Goal: Task Accomplishment & Management: Manage account settings

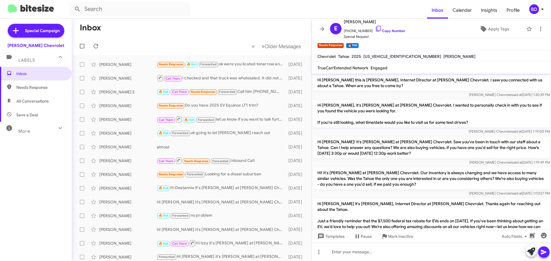
scroll to position [164, 0]
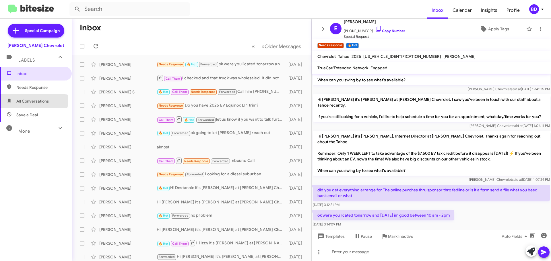
click at [32, 100] on span "All Conversations" at bounding box center [32, 101] width 32 height 6
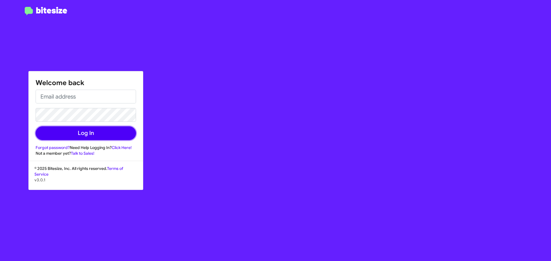
click at [76, 134] on button "Log In" at bounding box center [86, 134] width 100 height 14
type input "[EMAIL_ADDRESS][PERSON_NAME][DOMAIN_NAME]"
click at [76, 134] on button "Log In" at bounding box center [86, 134] width 100 height 14
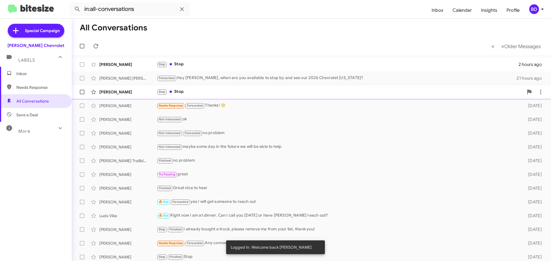
click at [184, 93] on div "Stop Stop" at bounding box center [340, 92] width 367 height 7
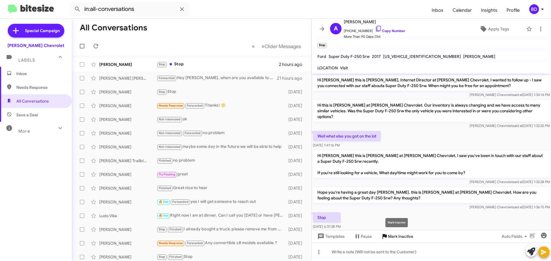
click at [395, 235] on span "Mark Inactive" at bounding box center [400, 237] width 25 height 10
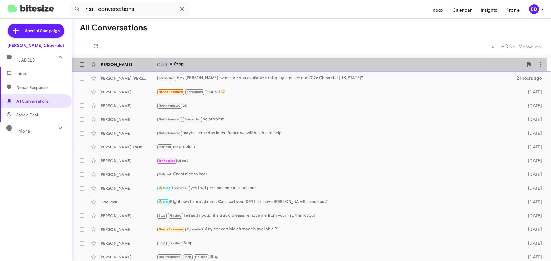
click at [187, 64] on div "Stop Stop" at bounding box center [340, 64] width 367 height 7
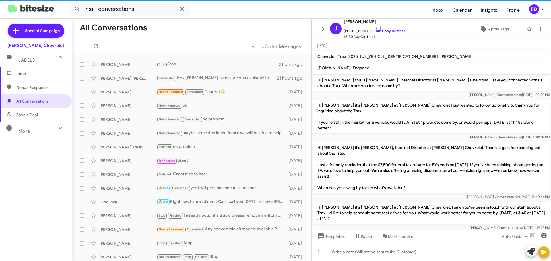
scroll to position [82, 0]
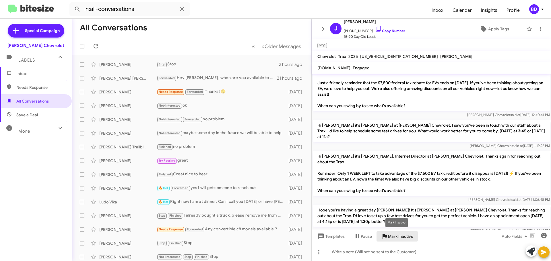
click at [405, 238] on span "Mark Inactive" at bounding box center [400, 237] width 25 height 10
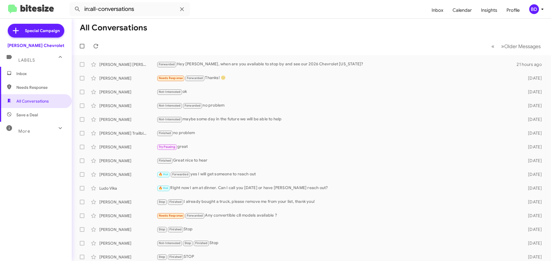
click at [27, 75] on span "Inbox" at bounding box center [40, 74] width 49 height 6
